Goal: Task Accomplishment & Management: Manage account settings

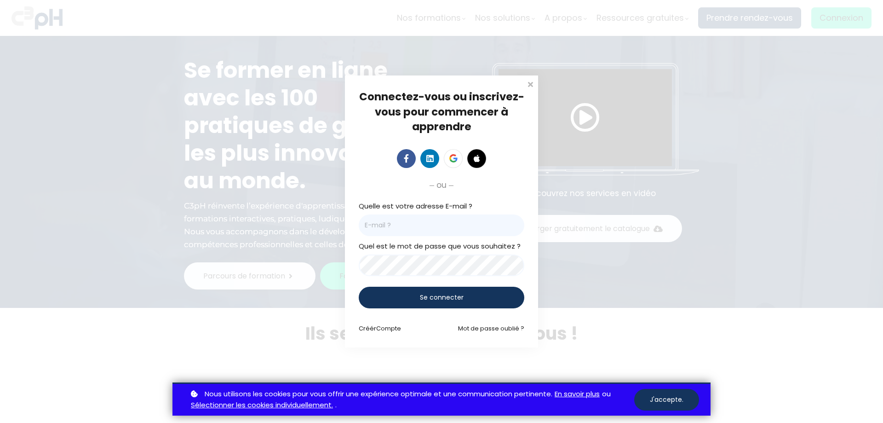
type input "[PERSON_NAME][EMAIL_ADDRESS][DOMAIN_NAME]"
click at [830, 17] on div "Connectez-vous ou inscrivez-vous pour commencer à apprendre Connectez-vous pour…" at bounding box center [441, 211] width 883 height 423
click at [439, 290] on div "Se connecter" at bounding box center [442, 298] width 166 height 22
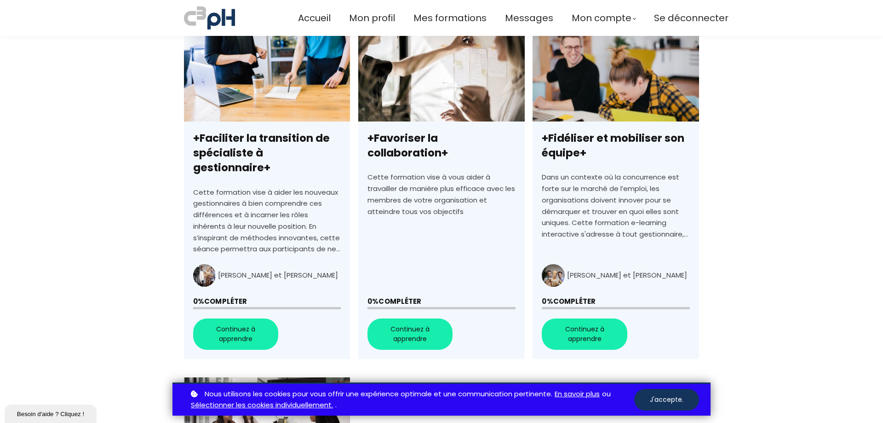
scroll to position [230, 0]
